Goal: Check status: Check status

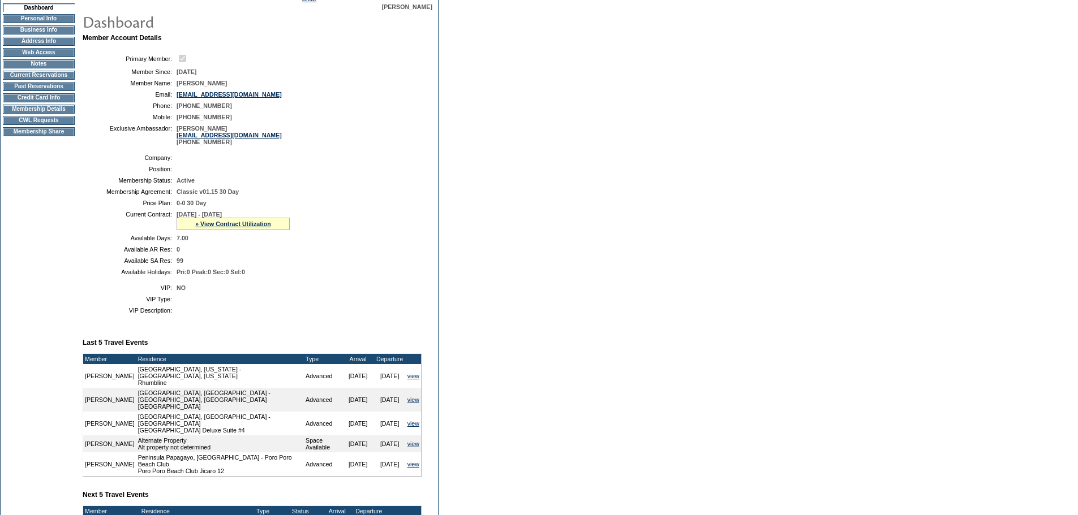
scroll to position [57, 0]
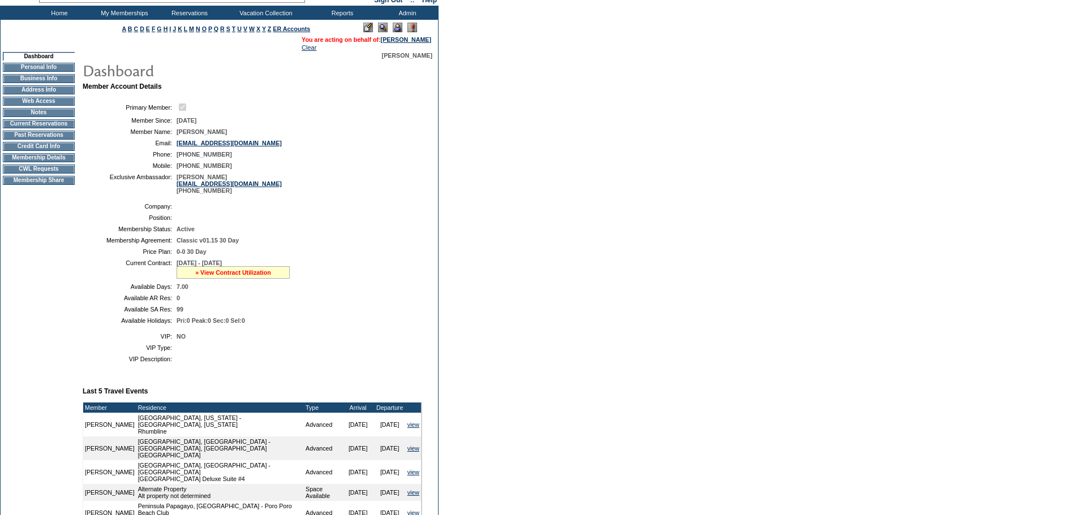
click at [206, 276] on link "» View Contract Utilization" at bounding box center [233, 272] width 76 height 7
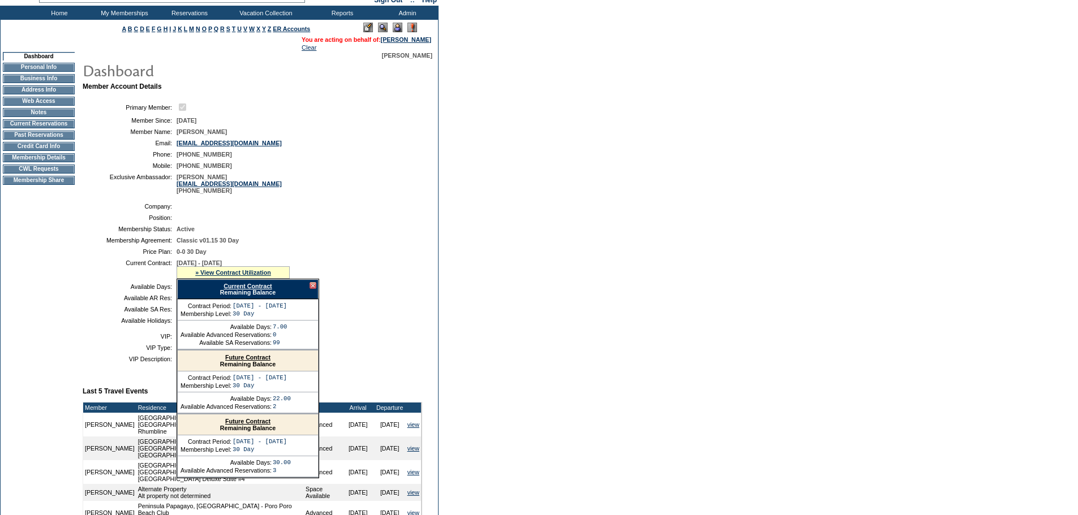
click at [260, 361] on link "Future Contract" at bounding box center [247, 357] width 45 height 7
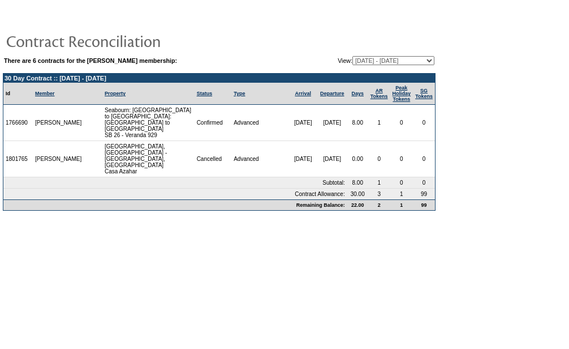
click at [431, 59] on select "11/16/22 - 05/31/24 06/01/24 - 05/31/25 06/01/25 - 05/31/26 (Current) 06/01/26 …" at bounding box center [393, 60] width 82 height 9
select select "131062"
click at [352, 57] on select "11/16/22 - 05/31/24 06/01/24 - 05/31/25 06/01/25 - 05/31/26 (Current) 06/01/26 …" at bounding box center [393, 60] width 82 height 9
